Goal: Navigation & Orientation: Find specific page/section

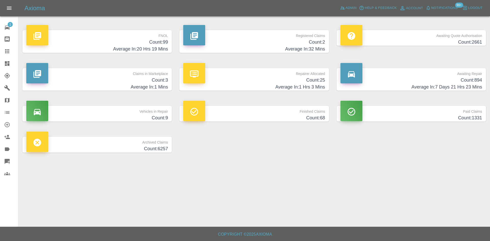
click at [6, 50] on icon at bounding box center [7, 51] width 4 height 4
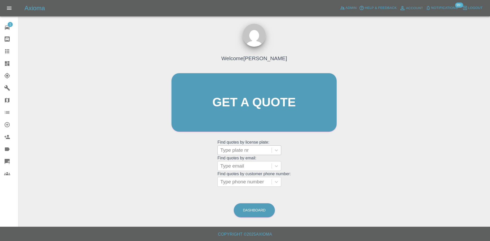
click at [240, 148] on div at bounding box center [244, 150] width 49 height 7
paste input "WN72YAY"
type input "WN72YAY"
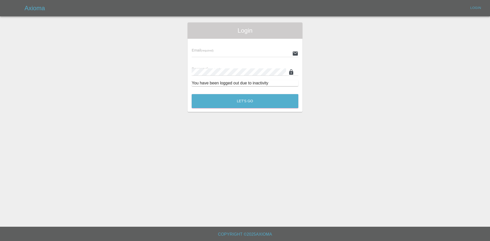
type input "[PERSON_NAME][EMAIL_ADDRESS][PERSON_NAME][DOMAIN_NAME]"
click at [223, 105] on button "Let's Go" at bounding box center [245, 101] width 107 height 14
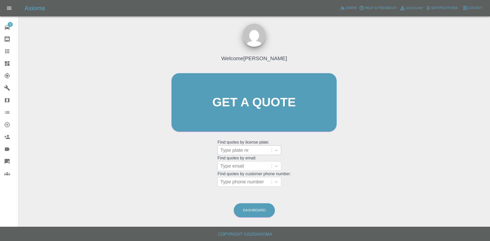
click at [238, 148] on div at bounding box center [244, 150] width 49 height 7
paste input "WN72YAY"
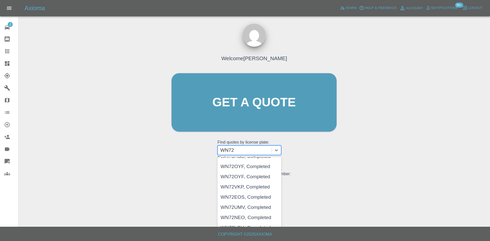
scroll to position [60, 0]
type input "WN72"
drag, startPoint x: 354, startPoint y: 222, endPoint x: 295, endPoint y: 230, distance: 59.4
click at [352, 221] on main "Welcome [PERSON_NAME] Get a quote Get a quote Find quotes by license plate: 12 …" at bounding box center [245, 113] width 490 height 227
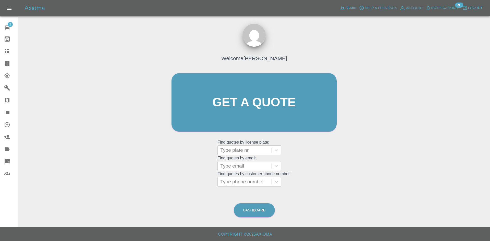
click at [0, 68] on link "Dashboard" at bounding box center [9, 63] width 18 height 12
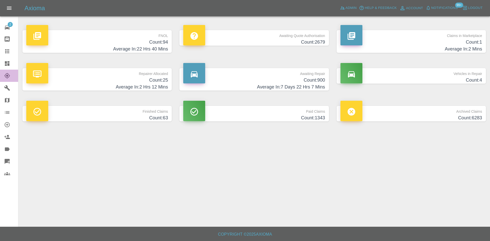
click at [8, 70] on link "Explorer" at bounding box center [9, 76] width 18 height 12
click at [9, 67] on link "Dashboard" at bounding box center [9, 63] width 18 height 12
